Goal: Task Accomplishment & Management: Complete application form

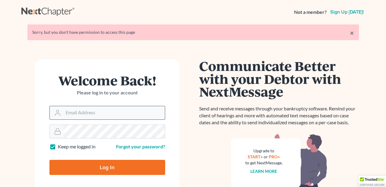
click at [100, 110] on input "Email Address" at bounding box center [113, 112] width 101 height 13
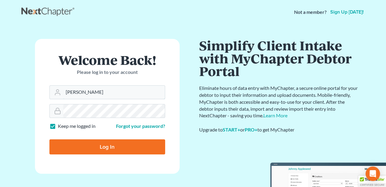
type input "dawn@molgardlaw.com"
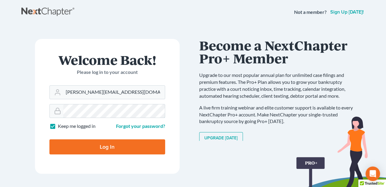
click at [49, 139] on input "Log In" at bounding box center [107, 146] width 116 height 15
type input "Thinking..."
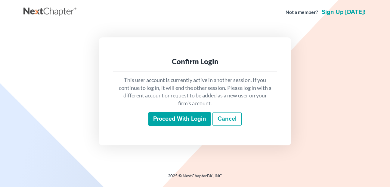
click at [173, 118] on input "Proceed with login" at bounding box center [179, 119] width 63 height 14
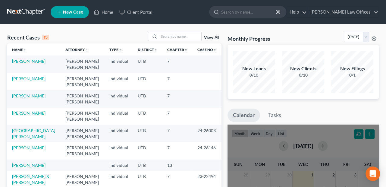
click at [34, 60] on link "[PERSON_NAME]" at bounding box center [28, 60] width 33 height 5
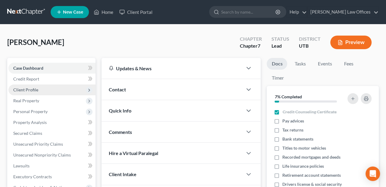
click at [31, 90] on span "Client Profile" at bounding box center [25, 89] width 25 height 5
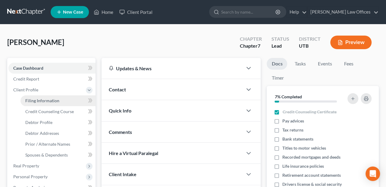
click at [34, 98] on span "Filing Information" at bounding box center [42, 100] width 34 height 5
select select "1"
select select "0"
select select "46"
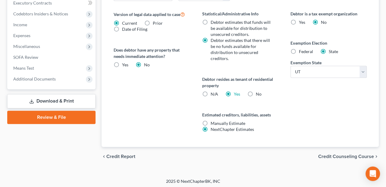
scroll to position [239, 0]
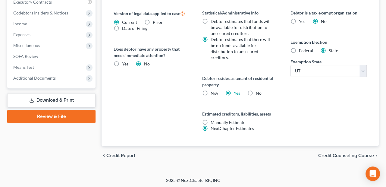
click at [326, 155] on span "Credit Counseling Course" at bounding box center [346, 155] width 56 height 5
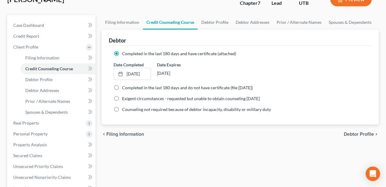
scroll to position [60, 0]
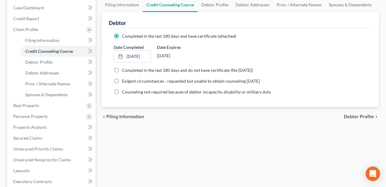
click at [362, 117] on span "Debtor Profile" at bounding box center [359, 116] width 30 height 5
select select "1"
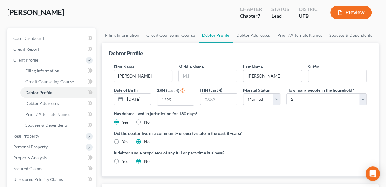
scroll to position [30, 0]
click at [126, 37] on link "Filing Information" at bounding box center [121, 35] width 41 height 14
select select "1"
select select "0"
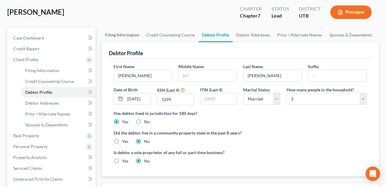
select select "81"
select select "0"
select select "46"
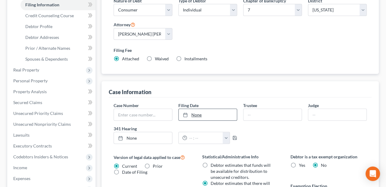
scroll to position [90, 0]
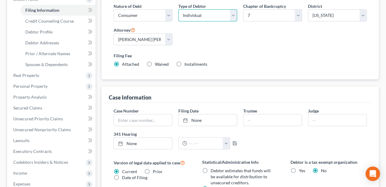
click at [235, 17] on select "Select Individual Joint" at bounding box center [207, 15] width 59 height 12
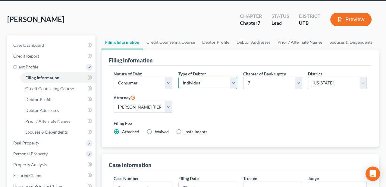
scroll to position [0, 0]
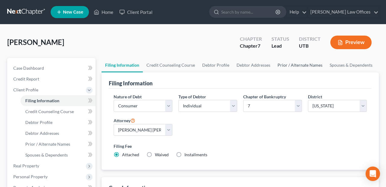
click at [286, 65] on link "Prior / Alternate Names" at bounding box center [300, 65] width 52 height 14
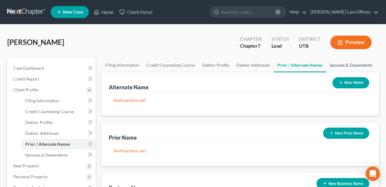
click at [344, 62] on link "Spouses & Dependents" at bounding box center [351, 65] width 50 height 14
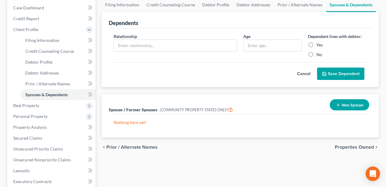
scroll to position [30, 0]
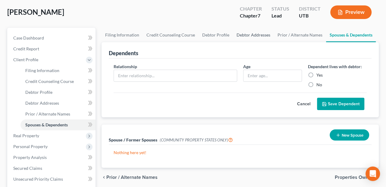
click at [235, 33] on link "Debtor Addresses" at bounding box center [253, 35] width 41 height 14
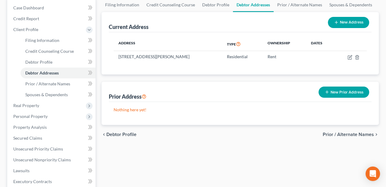
scroll to position [90, 0]
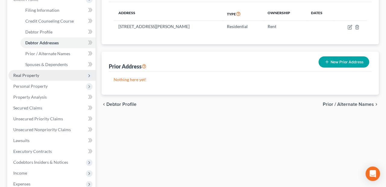
click at [21, 76] on span "Real Property" at bounding box center [26, 75] width 26 height 5
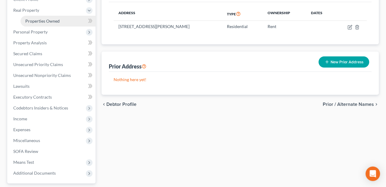
click at [53, 23] on link "Properties Owned" at bounding box center [57, 21] width 75 height 11
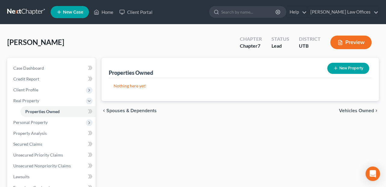
click at [346, 111] on span "Vehicles Owned" at bounding box center [356, 110] width 35 height 5
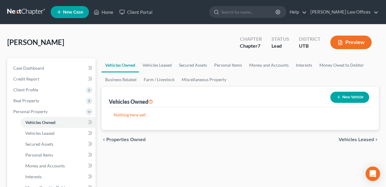
click at [350, 140] on span "Vehicles Leased" at bounding box center [356, 139] width 35 height 5
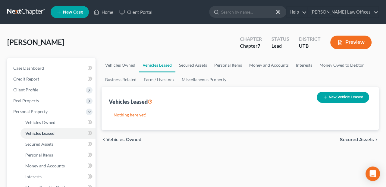
click at [351, 140] on span "Secured Assets" at bounding box center [357, 139] width 34 height 5
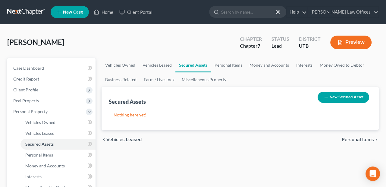
click at [351, 140] on span "Personal Items" at bounding box center [358, 139] width 32 height 5
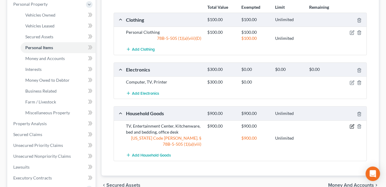
scroll to position [120, 0]
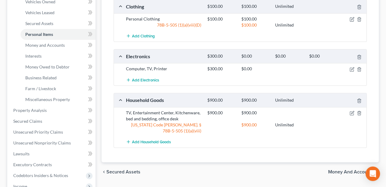
click at [356, 169] on span "Money and Accounts" at bounding box center [351, 171] width 46 height 5
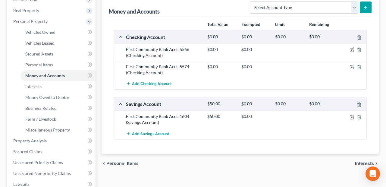
scroll to position [90, 0]
click at [357, 161] on span "Interests" at bounding box center [364, 163] width 19 height 5
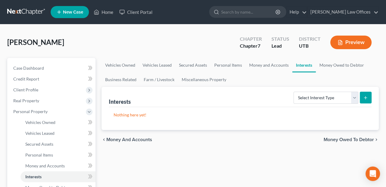
click at [366, 137] on span "Money Owed to Debtor" at bounding box center [348, 139] width 50 height 5
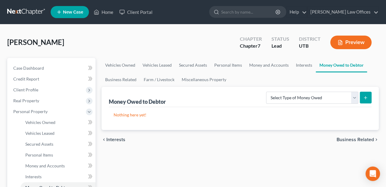
click at [366, 137] on span "Business Related" at bounding box center [354, 139] width 37 height 5
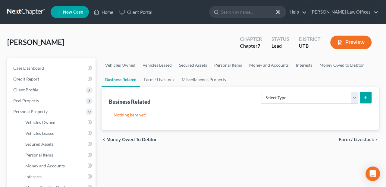
click at [366, 137] on span "Farm / Livestock" at bounding box center [356, 139] width 35 height 5
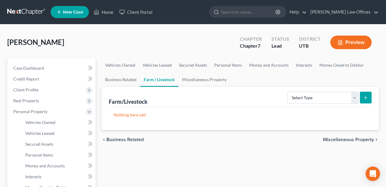
click at [366, 137] on span "Miscellaneous Property" at bounding box center [348, 139] width 51 height 5
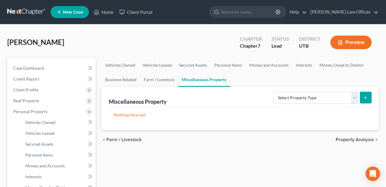
click at [367, 139] on span "Property Analysis" at bounding box center [355, 139] width 38 height 5
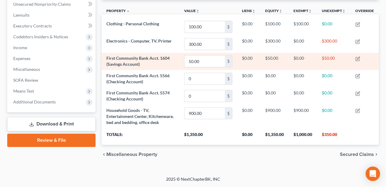
scroll to position [156, 0]
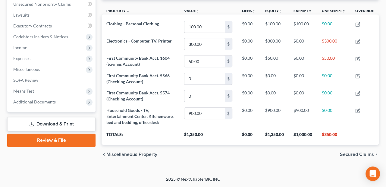
click at [349, 152] on span "Secured Claims" at bounding box center [357, 154] width 34 height 5
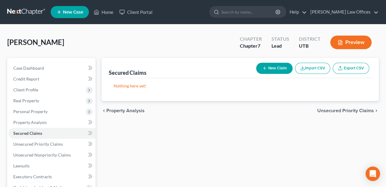
click at [360, 108] on span "Unsecured Priority Claims" at bounding box center [345, 110] width 57 height 5
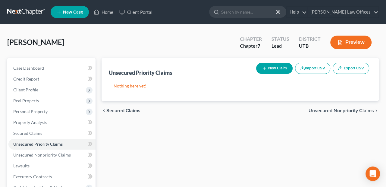
click at [358, 113] on span "Unsecured Nonpriority Claims" at bounding box center [340, 110] width 65 height 5
